Goal: Task Accomplishment & Management: Use online tool/utility

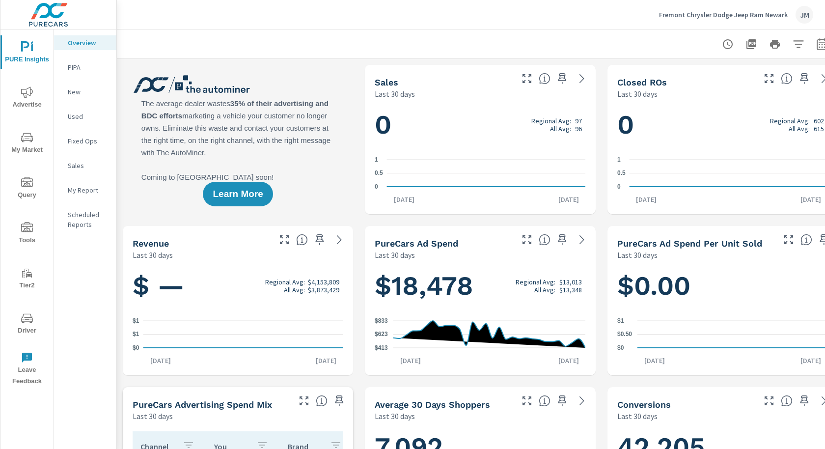
scroll to position [151, 0]
click at [27, 97] on icon "nav menu" at bounding box center [27, 92] width 12 height 12
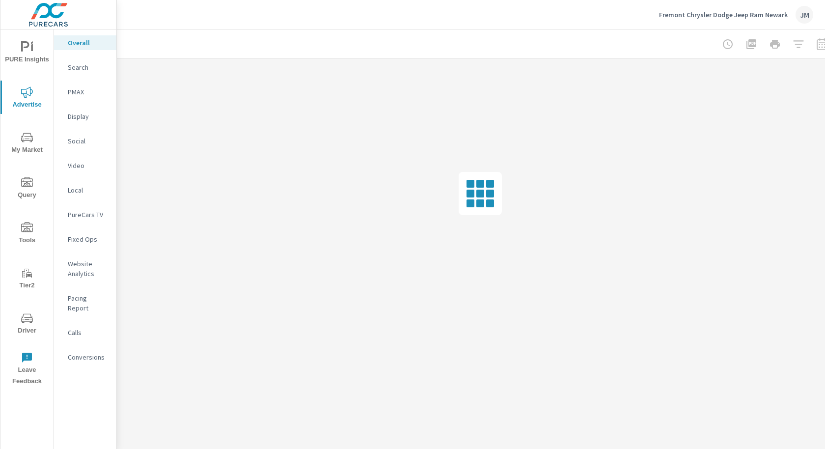
click at [79, 328] on p "Calls" at bounding box center [88, 333] width 41 height 10
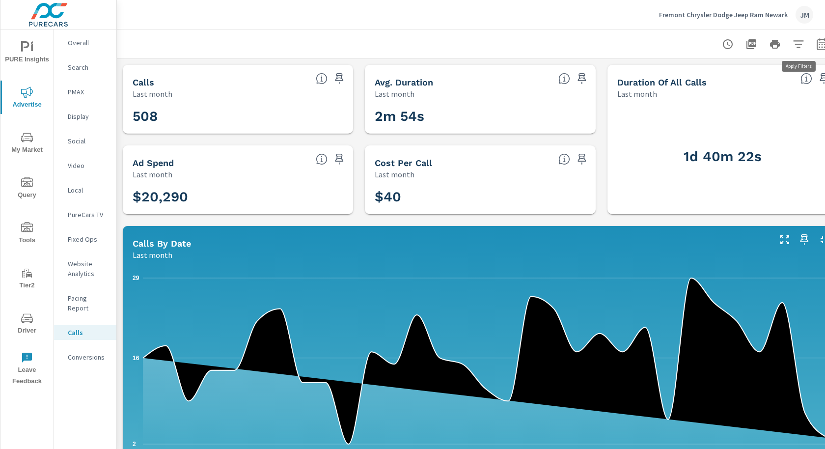
click at [793, 44] on icon "button" at bounding box center [799, 44] width 12 height 12
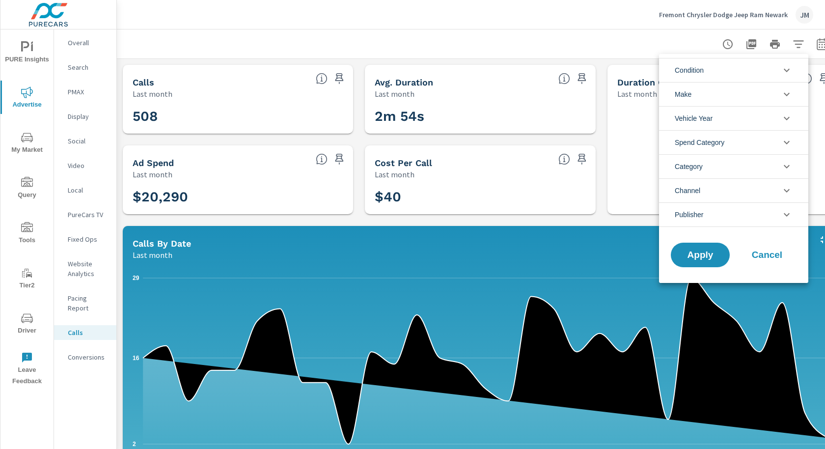
click at [712, 167] on li "Category" at bounding box center [733, 166] width 149 height 24
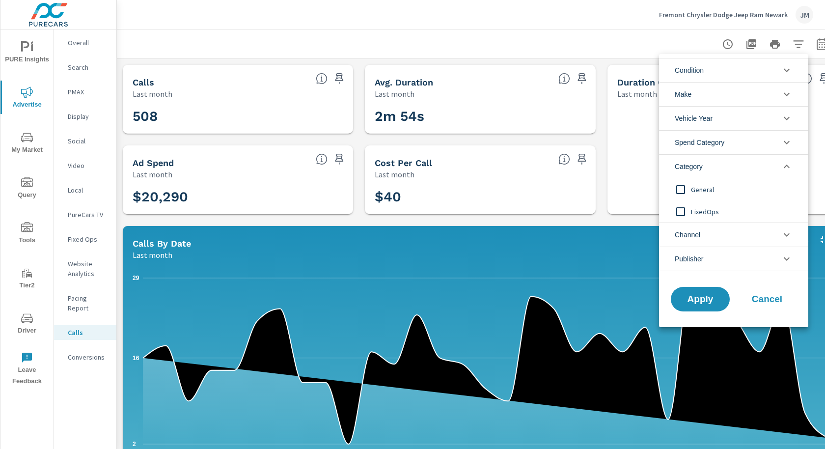
click at [679, 208] on input "filter options" at bounding box center [681, 211] width 21 height 21
click at [697, 291] on button "Apply" at bounding box center [700, 299] width 61 height 26
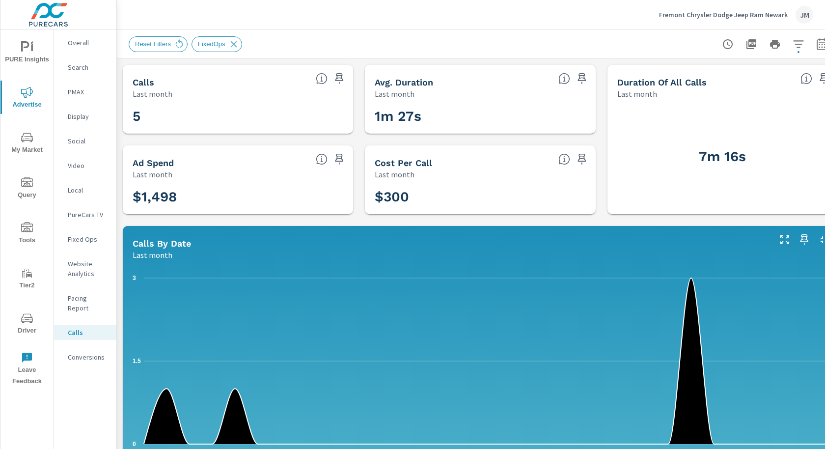
scroll to position [0, 0]
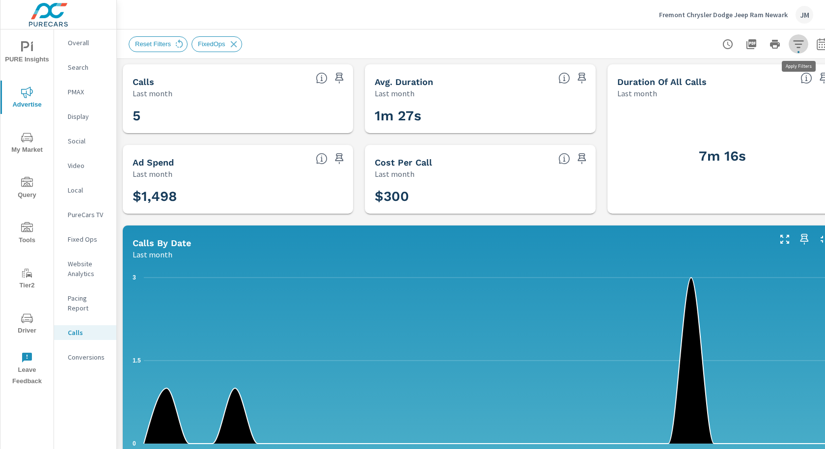
click at [802, 49] on icon "button" at bounding box center [799, 44] width 12 height 12
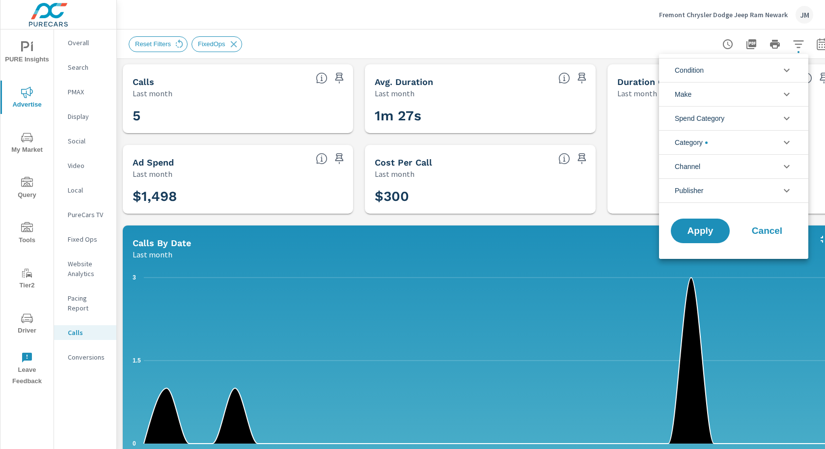
scroll to position [22, 0]
click at [737, 139] on li "Category" at bounding box center [733, 142] width 149 height 24
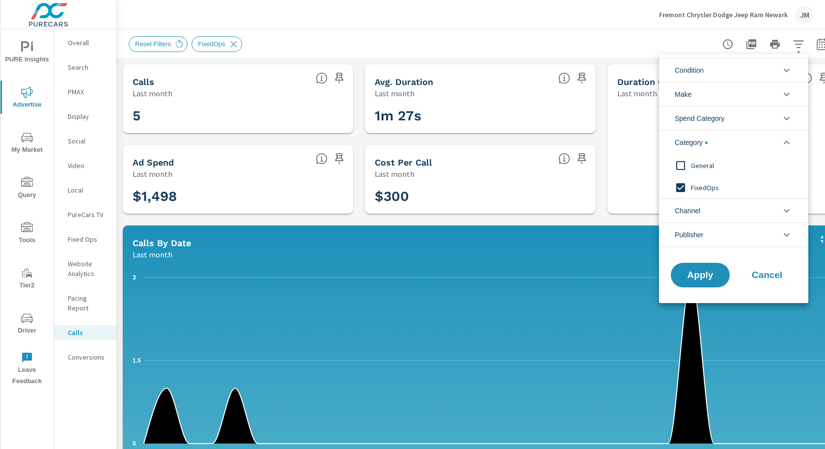
scroll to position [0, 0]
click at [681, 166] on input "filter options" at bounding box center [681, 165] width 21 height 21
click at [682, 186] on input "filter options" at bounding box center [681, 187] width 21 height 21
click at [703, 271] on span "Apply" at bounding box center [700, 275] width 40 height 9
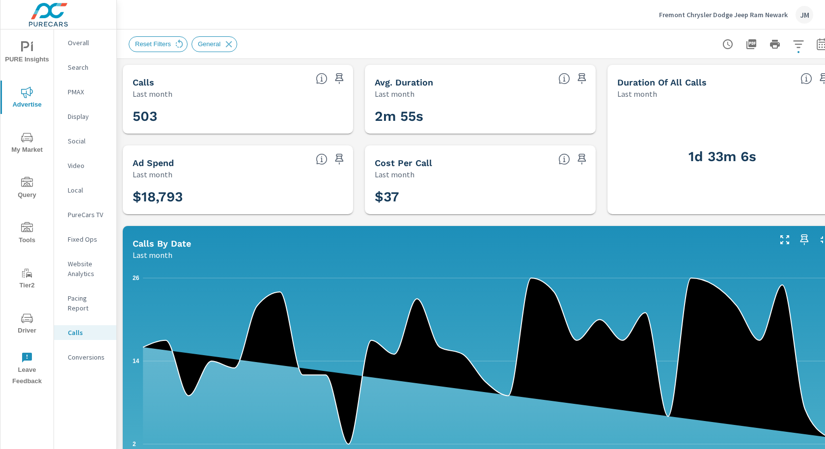
click at [800, 42] on icon "button" at bounding box center [799, 44] width 12 height 12
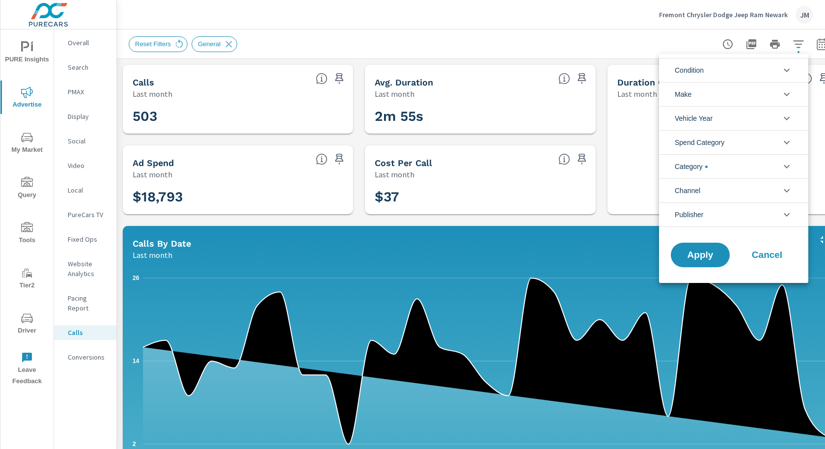
click at [708, 162] on span "Category" at bounding box center [691, 167] width 33 height 24
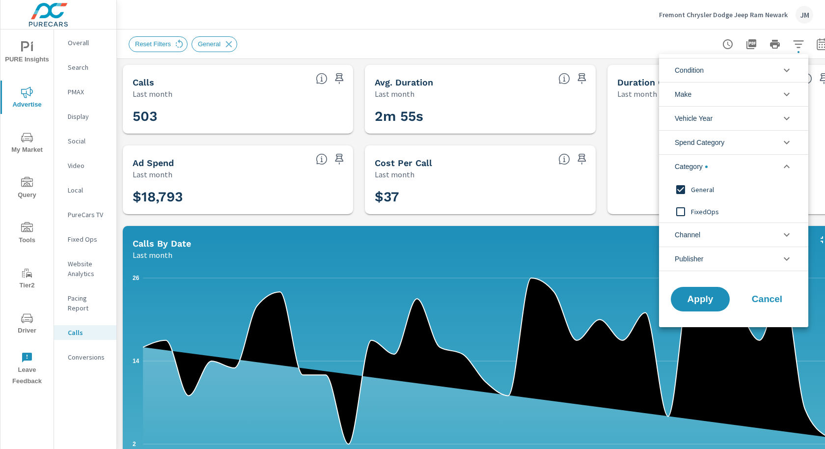
click at [680, 185] on input "filter options" at bounding box center [681, 189] width 21 height 21
click at [363, 257] on div at bounding box center [412, 224] width 825 height 449
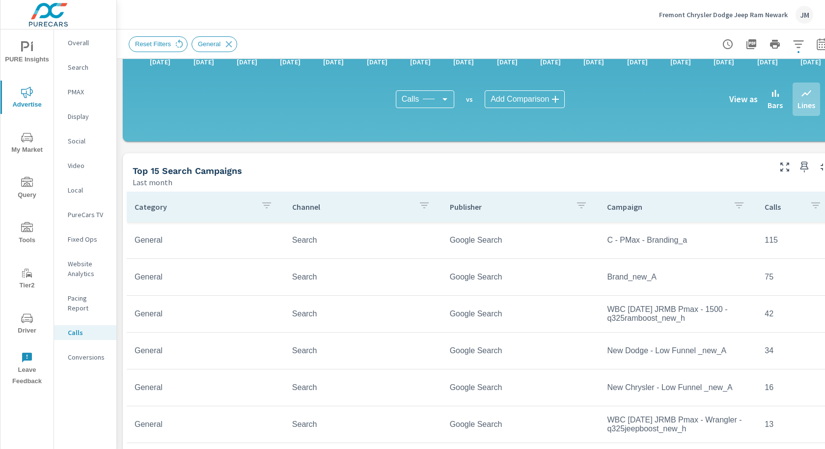
scroll to position [395, 18]
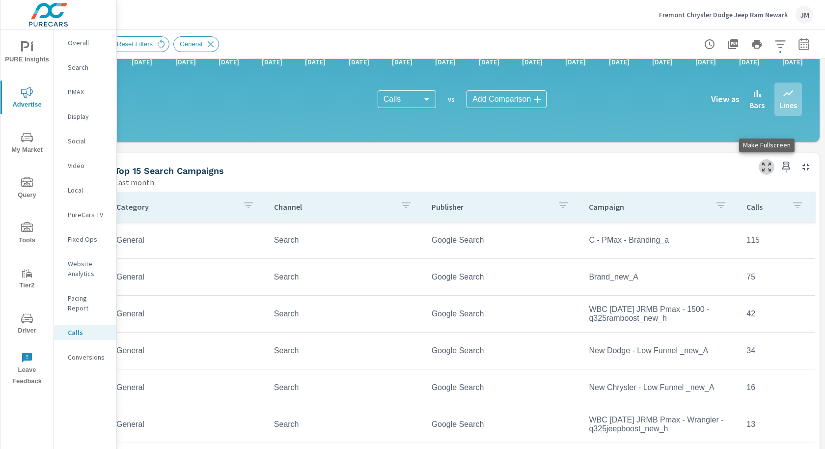
click at [763, 168] on icon "button" at bounding box center [767, 167] width 12 height 12
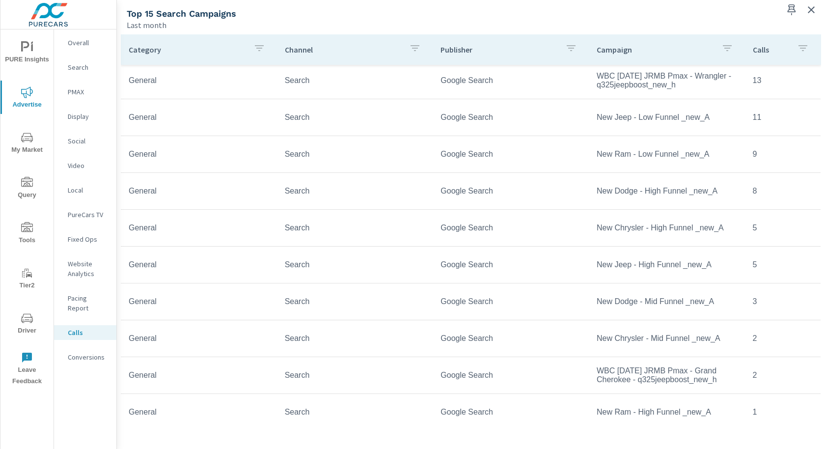
scroll to position [187, 0]
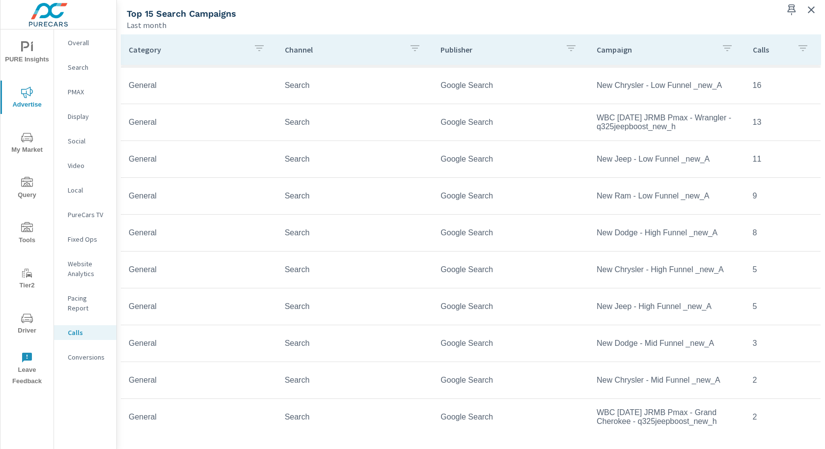
scroll to position [72, 0]
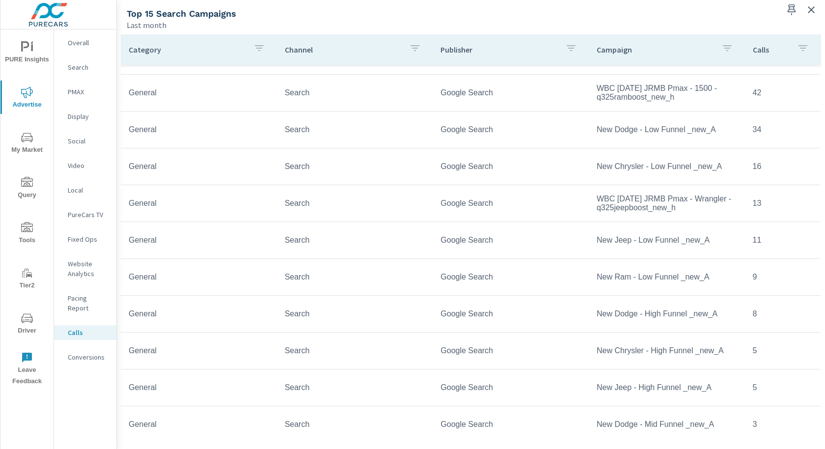
scroll to position [187, 0]
